Goal: Information Seeking & Learning: Compare options

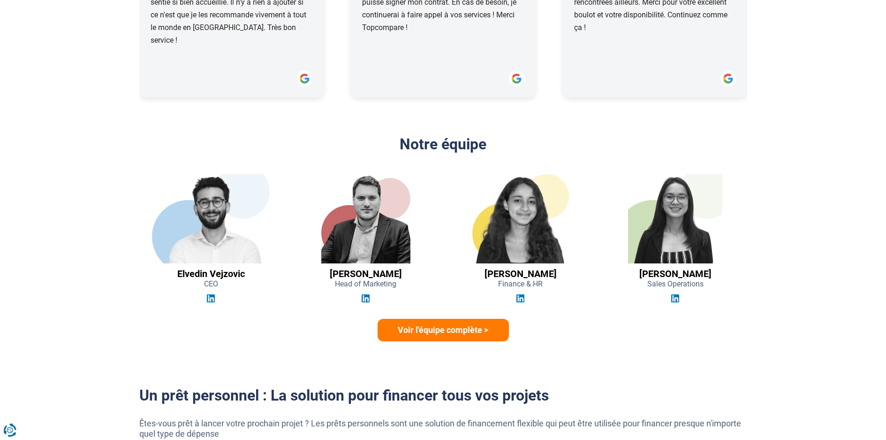
scroll to position [1267, 0]
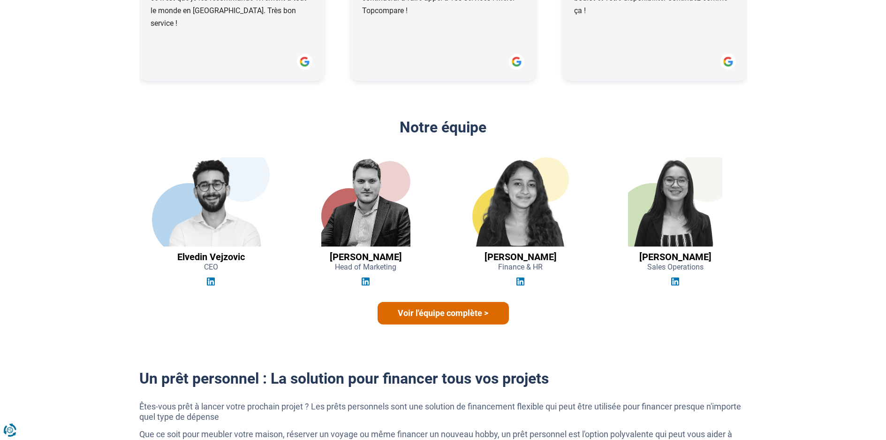
click at [478, 320] on link "Voir l'équipe complète >" at bounding box center [443, 313] width 131 height 23
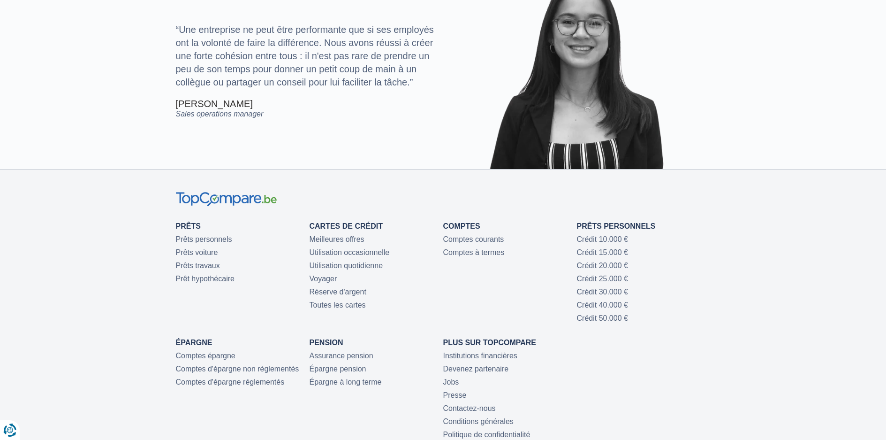
scroll to position [1877, 0]
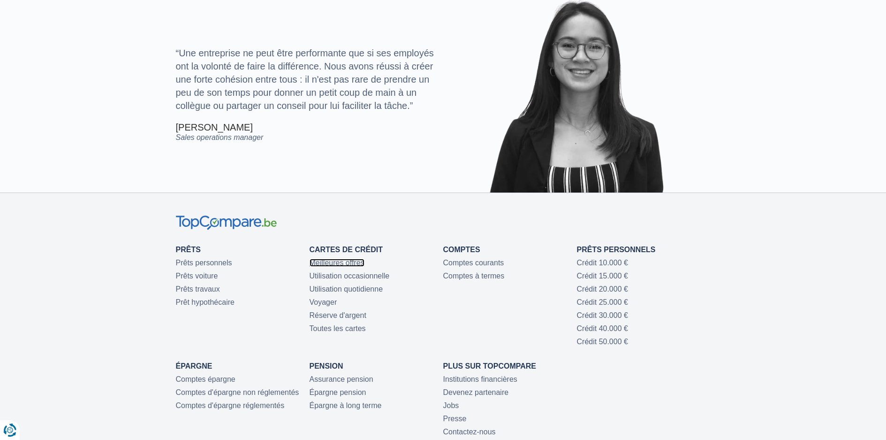
click at [342, 263] on link "Meilleures offres" at bounding box center [337, 263] width 55 height 8
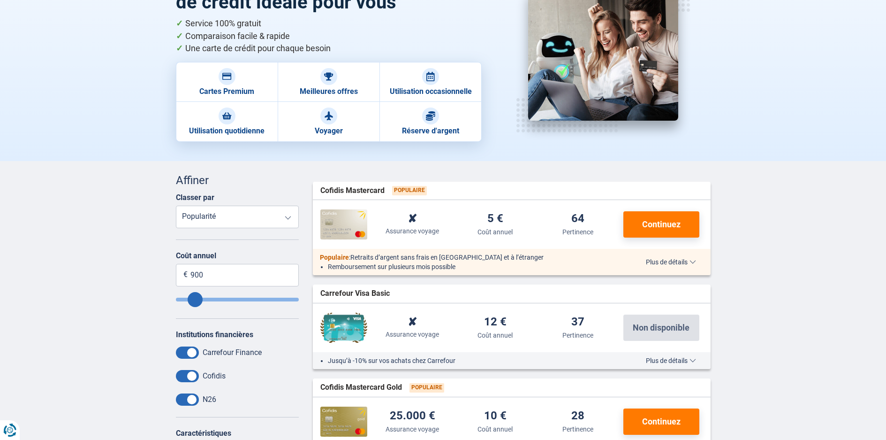
click at [522, 148] on div "Meilleures offres: Trouvez la carte de crédit idéale pour vous Service 100% gra…" at bounding box center [443, 55] width 886 height 211
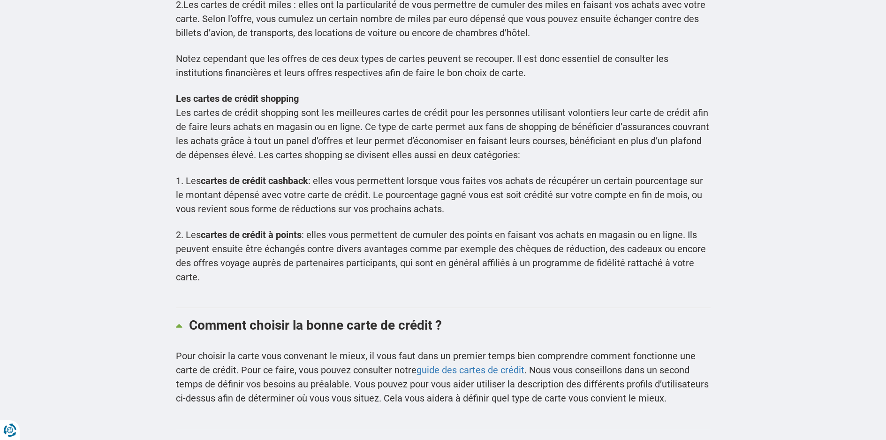
scroll to position [2205, 0]
